Goal: Task Accomplishment & Management: Manage account settings

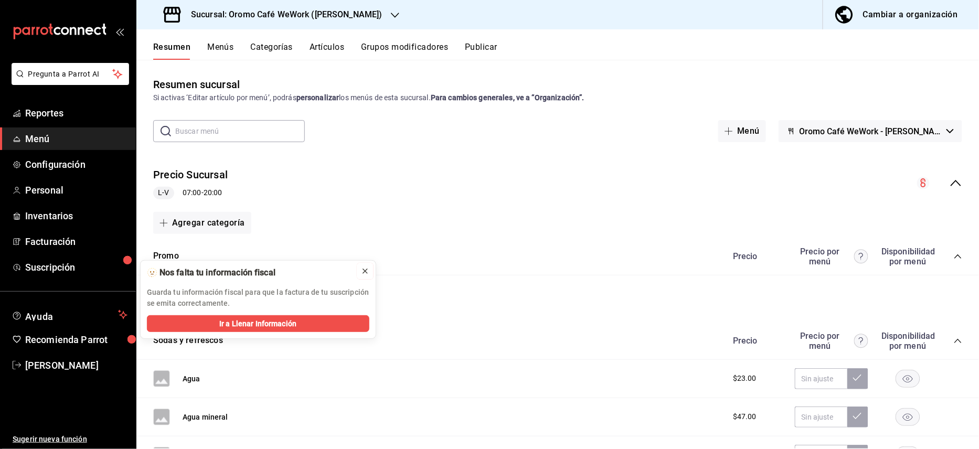
click at [366, 267] on icon at bounding box center [365, 271] width 8 height 8
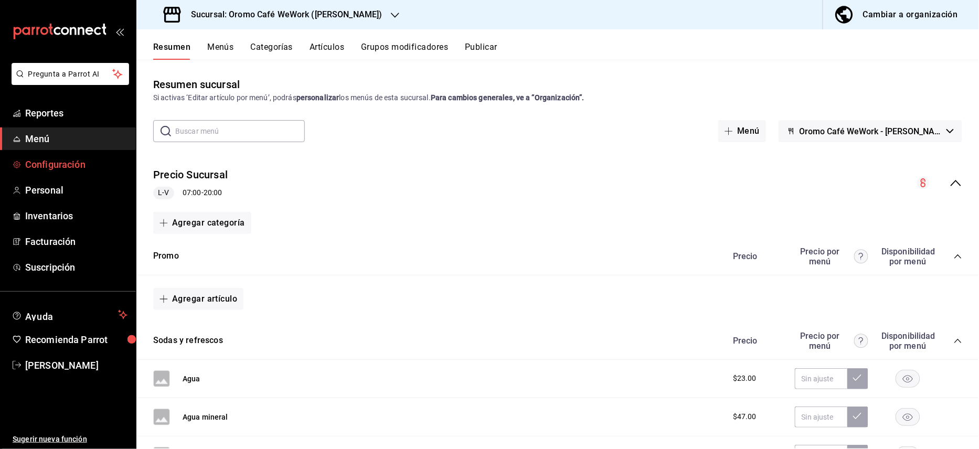
click at [77, 163] on span "Configuración" at bounding box center [76, 164] width 102 height 14
